Goal: Find specific page/section: Find specific page/section

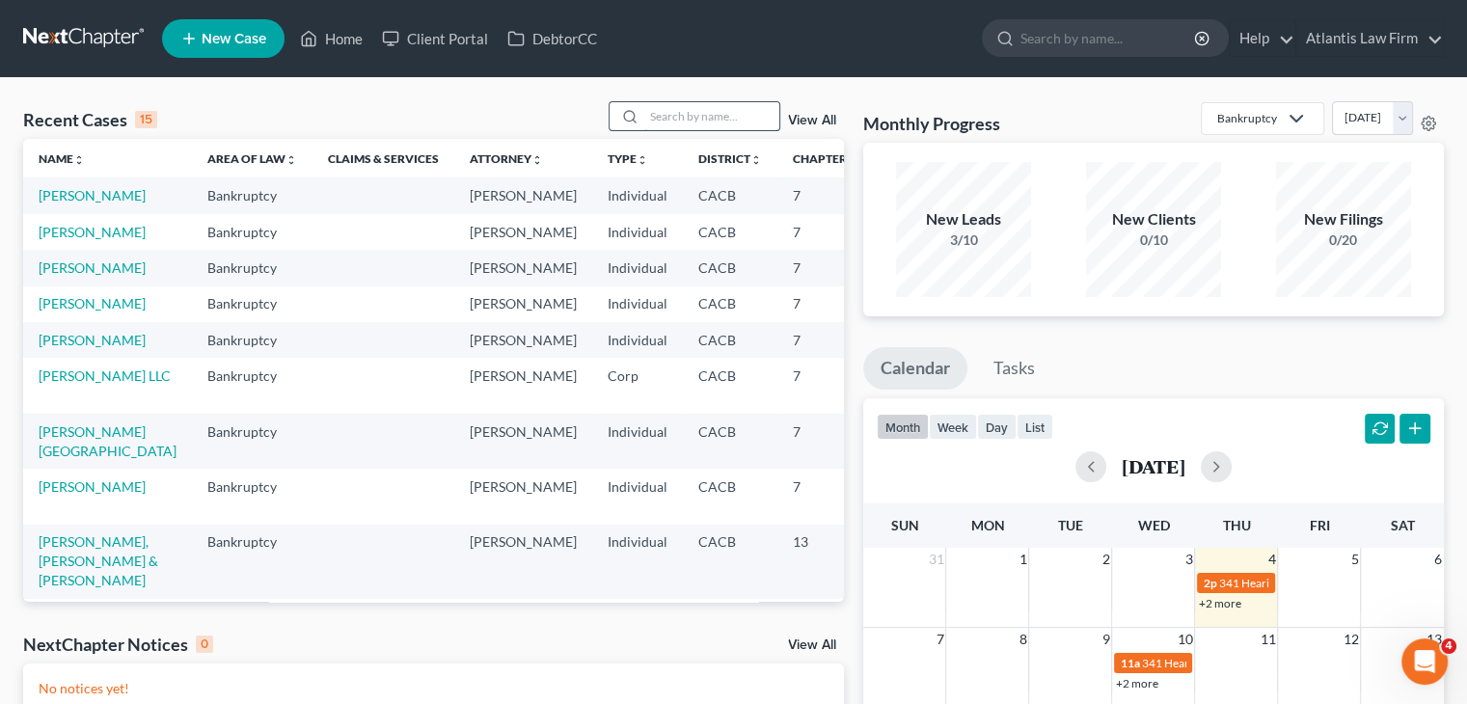
click at [681, 118] on input "search" at bounding box center [711, 116] width 135 height 28
type input "mcgui"
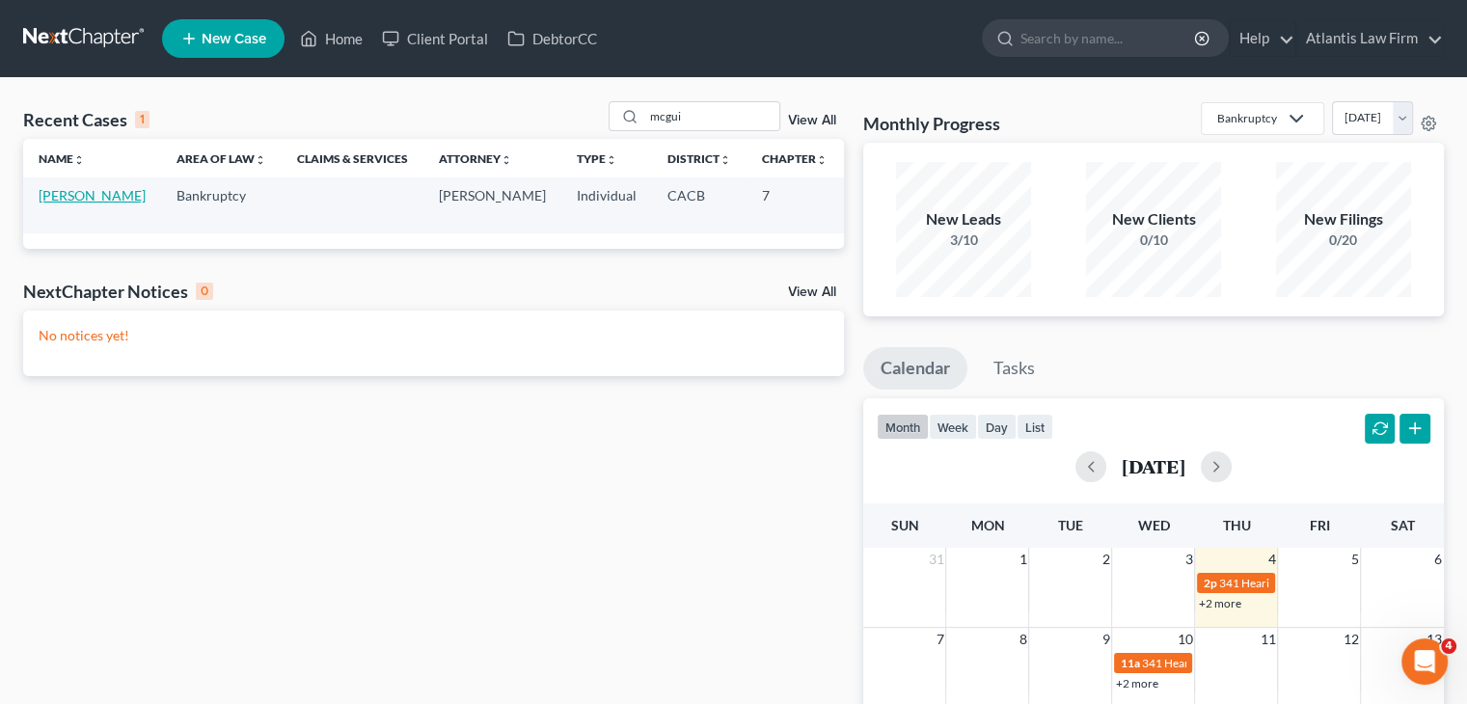
click at [69, 203] on link "[PERSON_NAME]" at bounding box center [92, 195] width 107 height 16
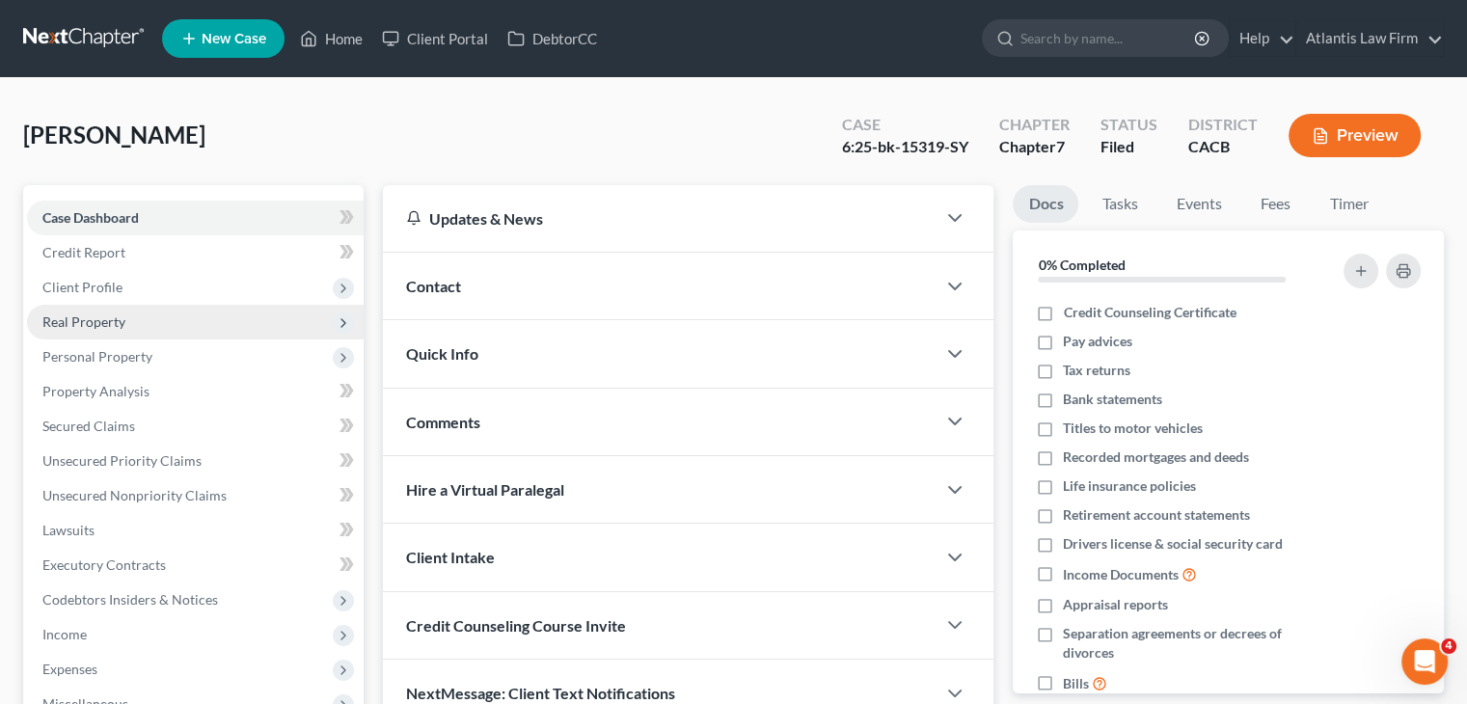
click at [117, 327] on span "Real Property" at bounding box center [83, 321] width 83 height 16
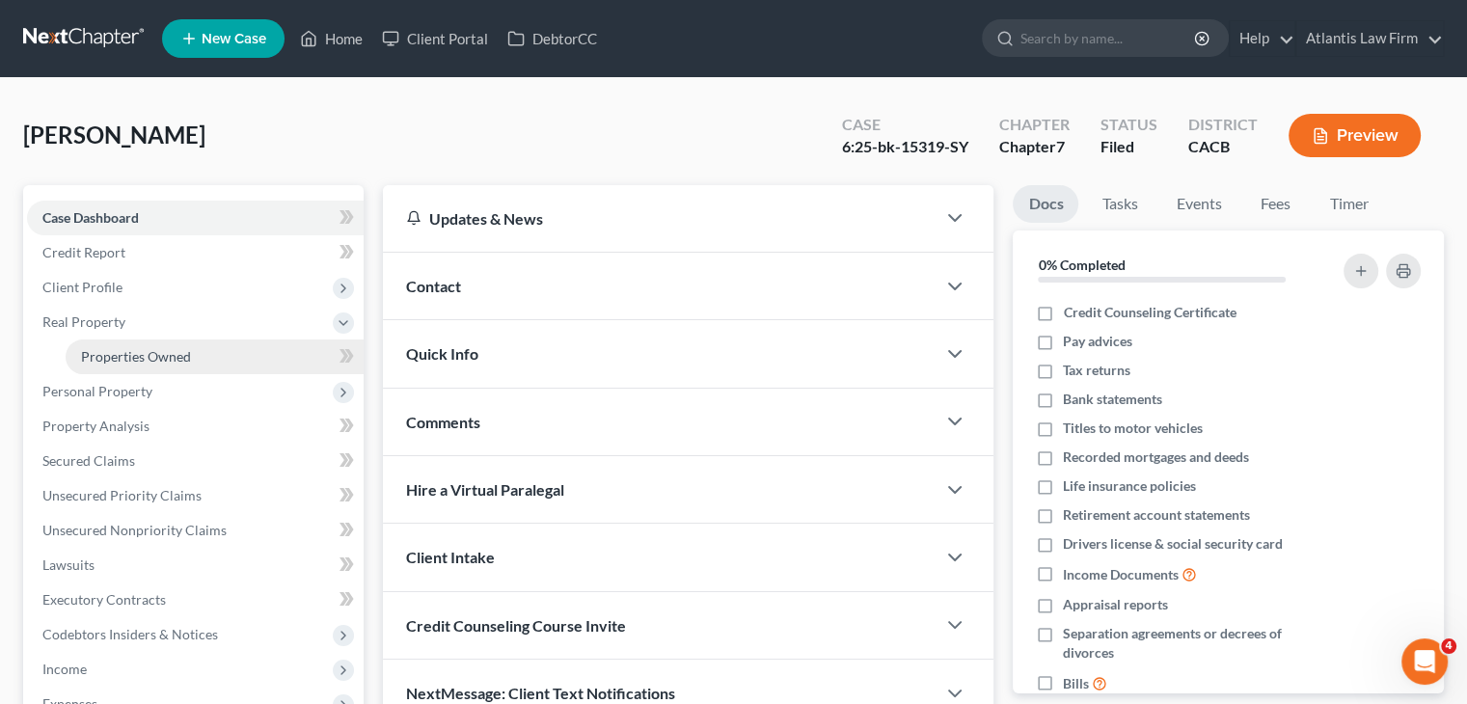
click at [132, 364] on link "Properties Owned" at bounding box center [215, 356] width 298 height 35
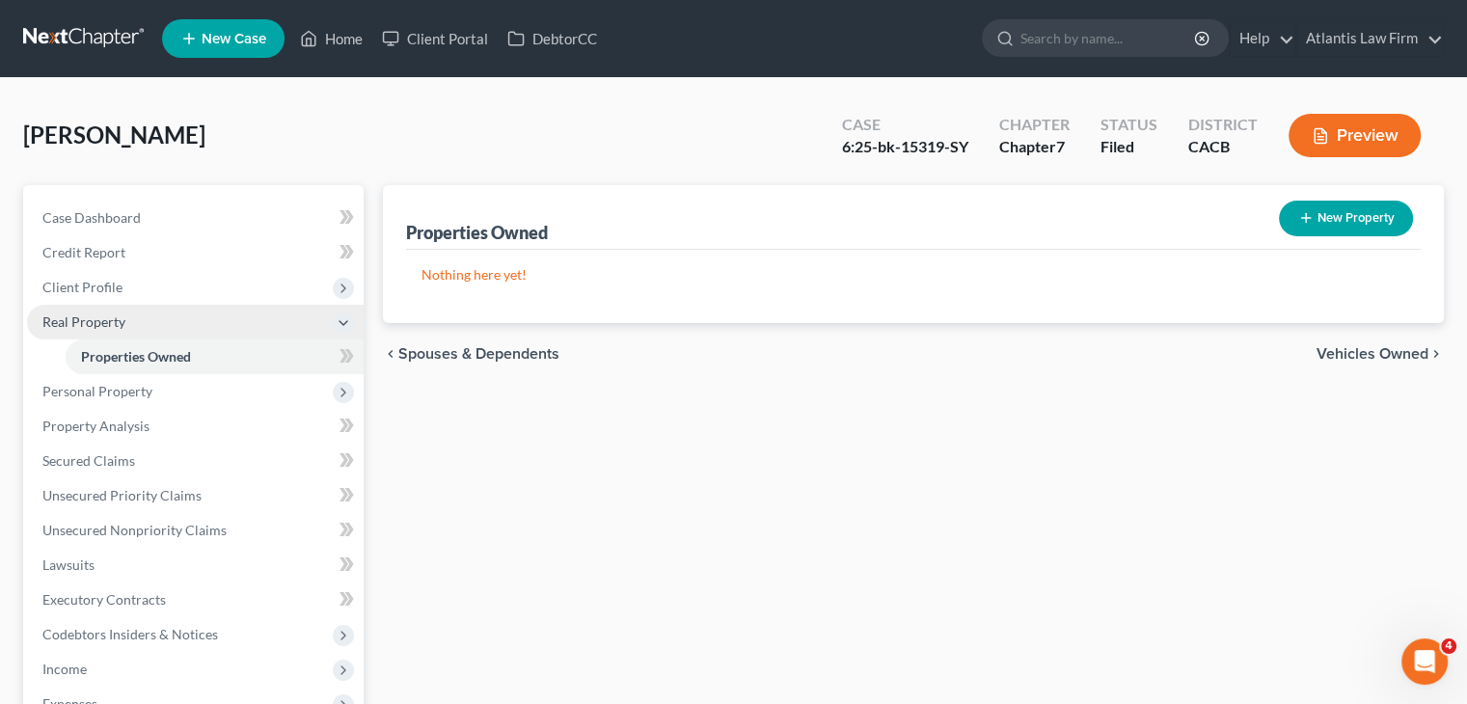
click at [102, 329] on span "Real Property" at bounding box center [83, 321] width 83 height 16
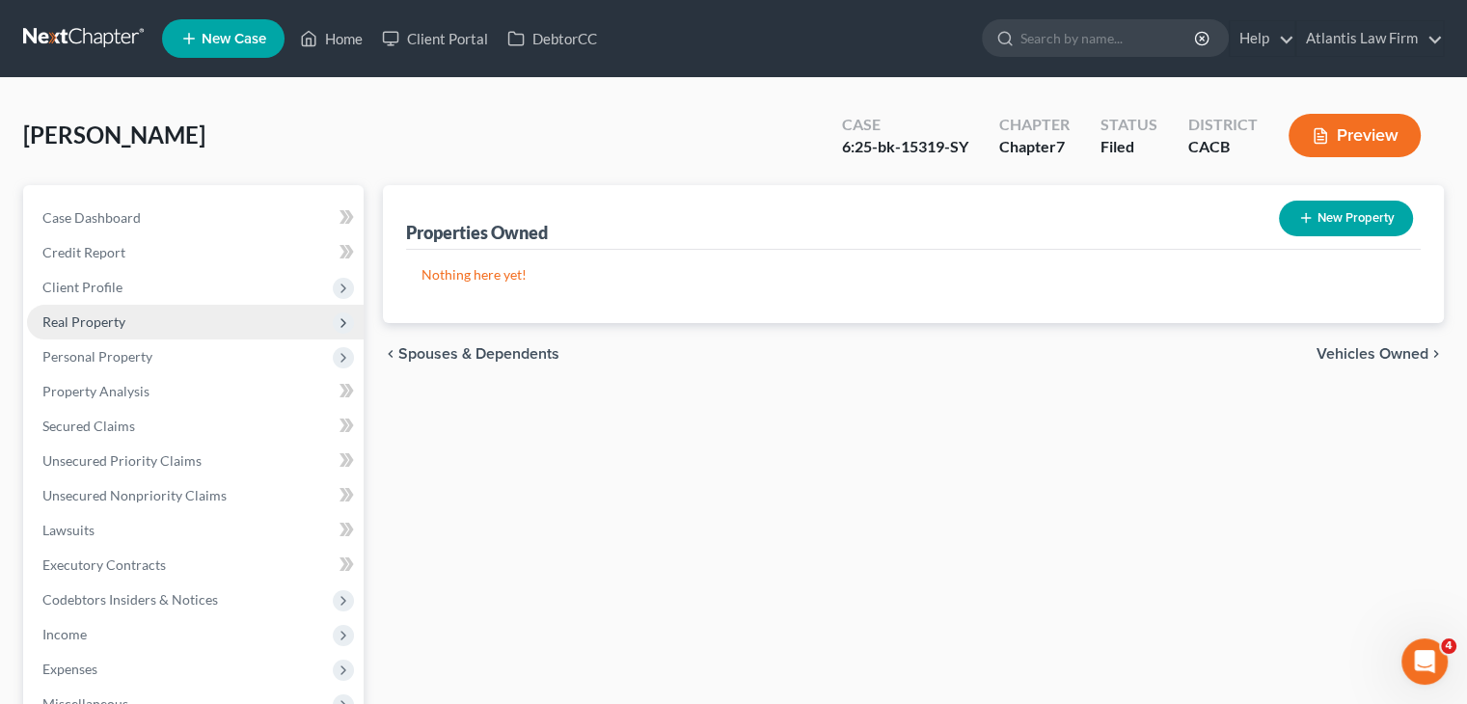
click at [120, 313] on span "Real Property" at bounding box center [83, 321] width 83 height 16
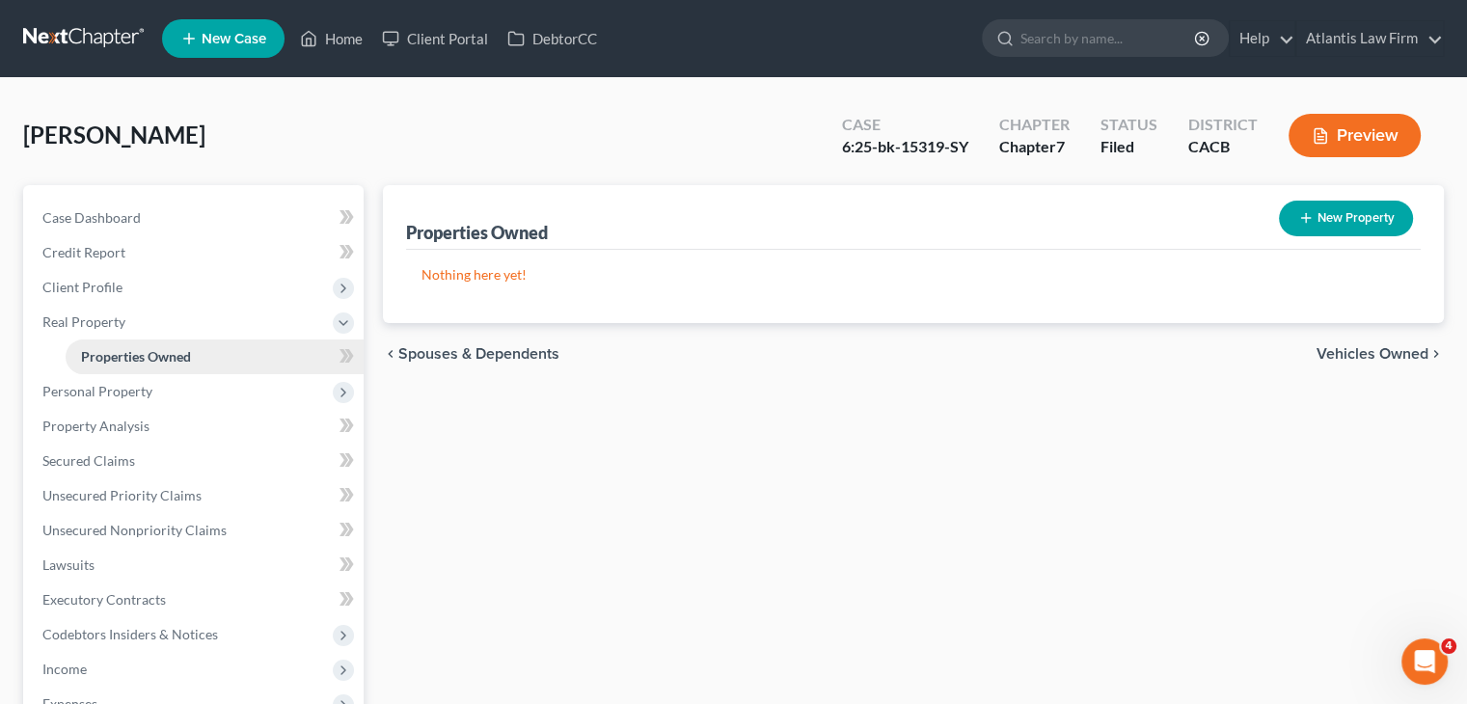
click at [136, 363] on span "Properties Owned" at bounding box center [136, 356] width 110 height 16
click at [81, 286] on span "Client Profile" at bounding box center [82, 287] width 80 height 16
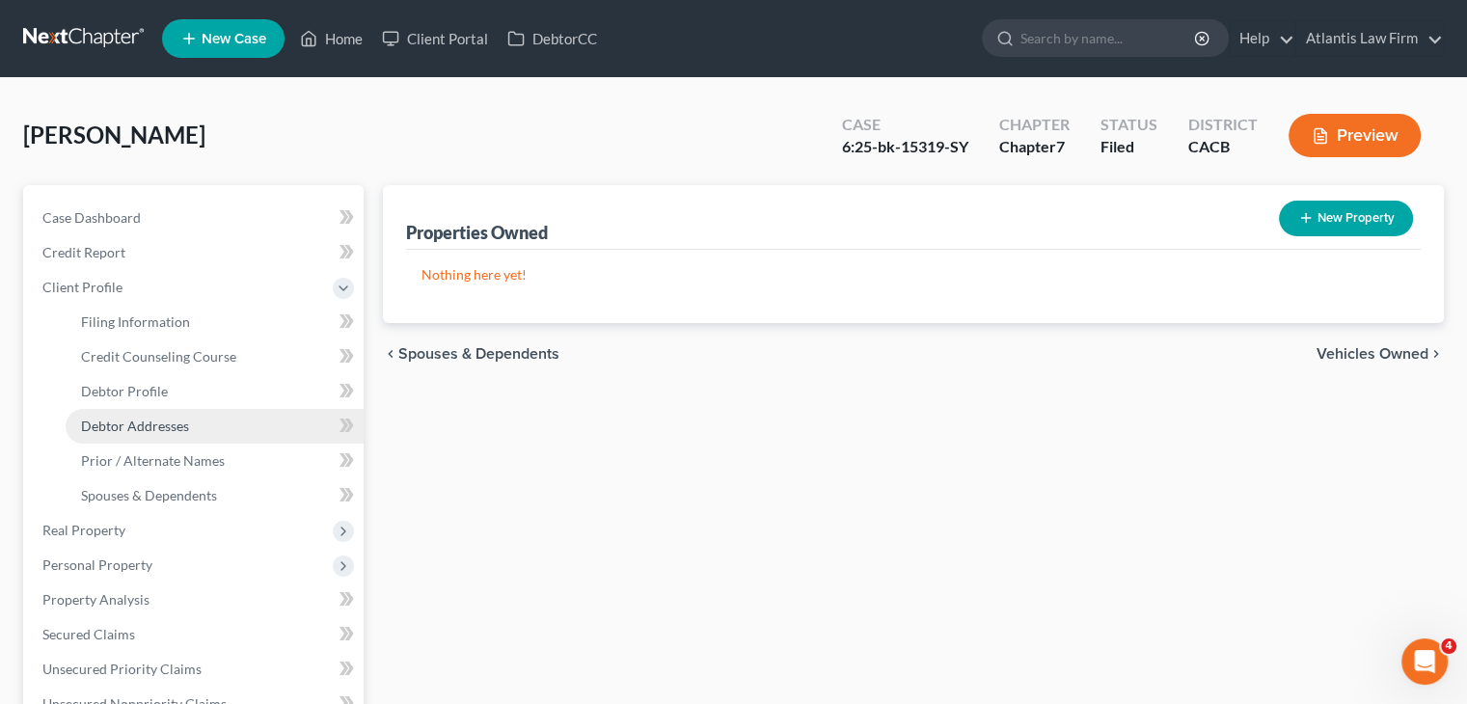
click at [135, 439] on link "Debtor Addresses" at bounding box center [215, 426] width 298 height 35
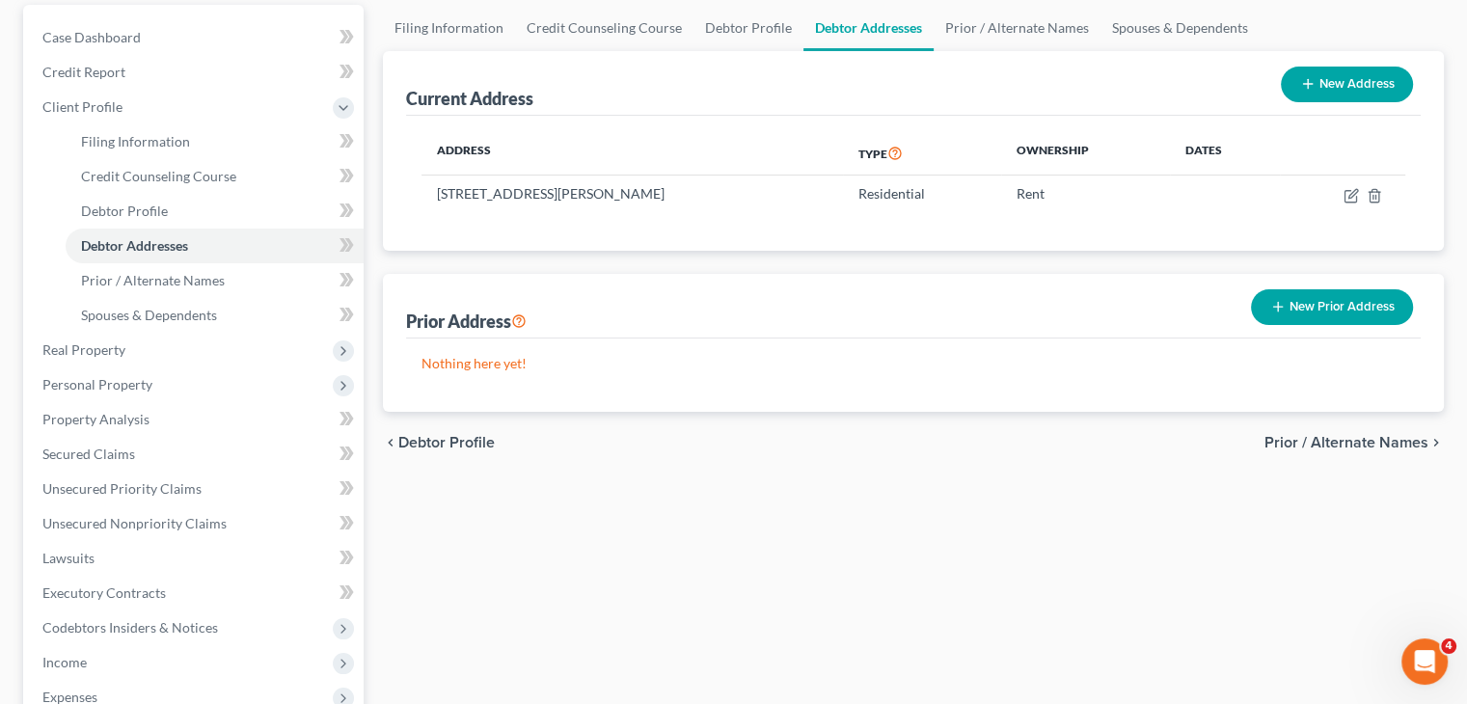
scroll to position [193, 0]
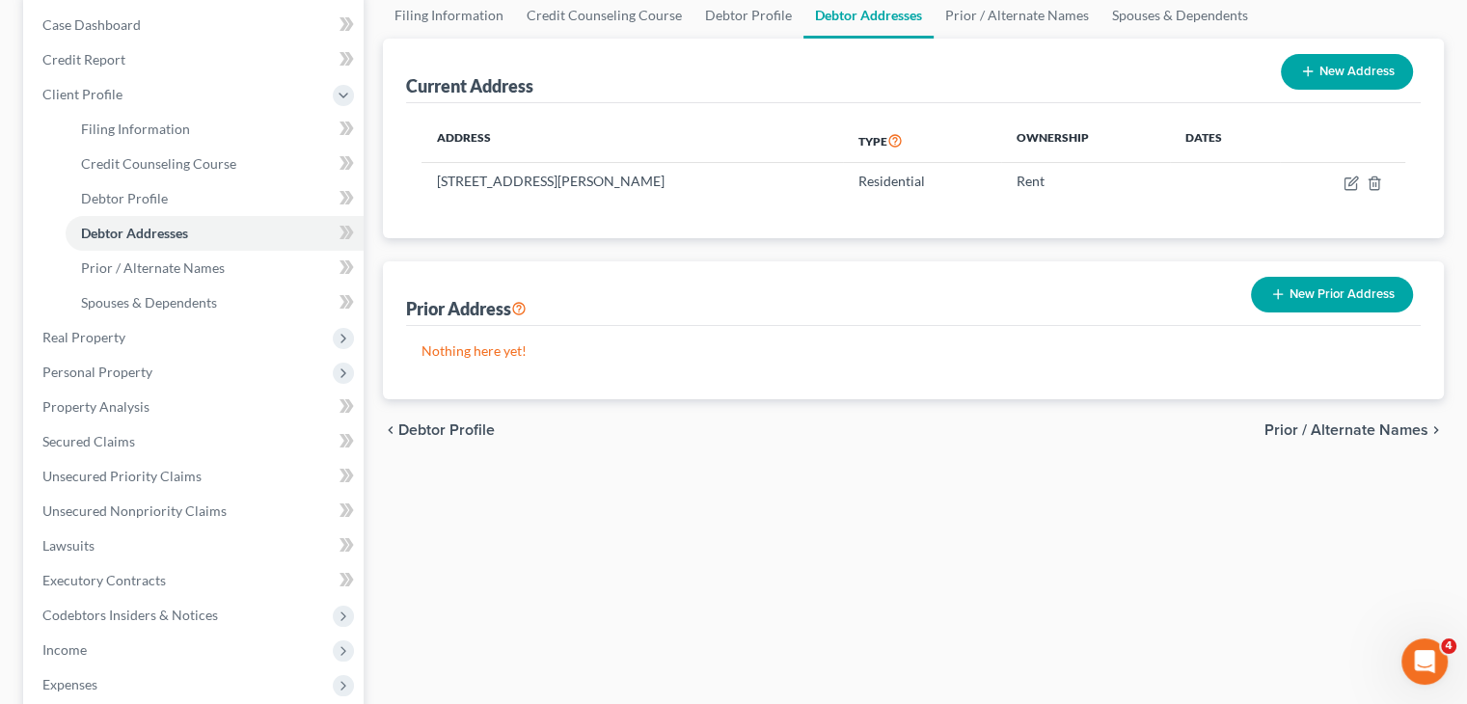
click at [1338, 587] on div "Filing Information Credit Counseling Course Debtor Profile Debtor Addresses Pri…" at bounding box center [913, 479] width 1080 height 975
click at [1296, 540] on div "Filing Information Credit Counseling Course Debtor Profile Debtor Addresses Pri…" at bounding box center [913, 479] width 1080 height 975
